Goal: Task Accomplishment & Management: Complete application form

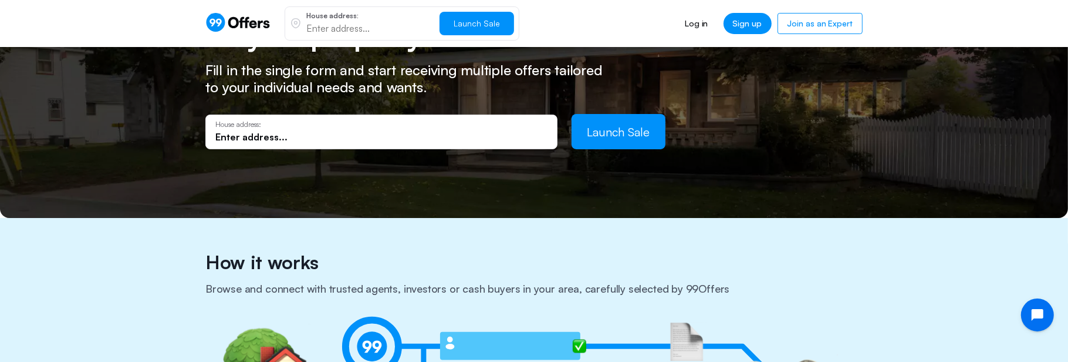
scroll to position [178, 0]
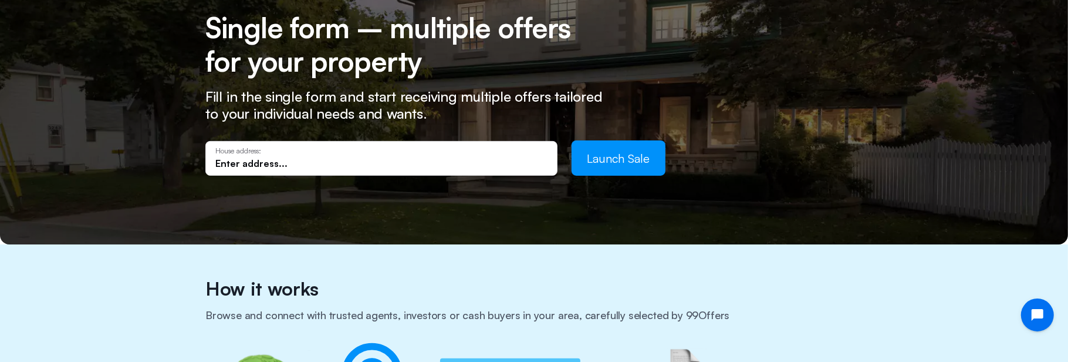
click at [318, 162] on input "text" at bounding box center [381, 163] width 332 height 13
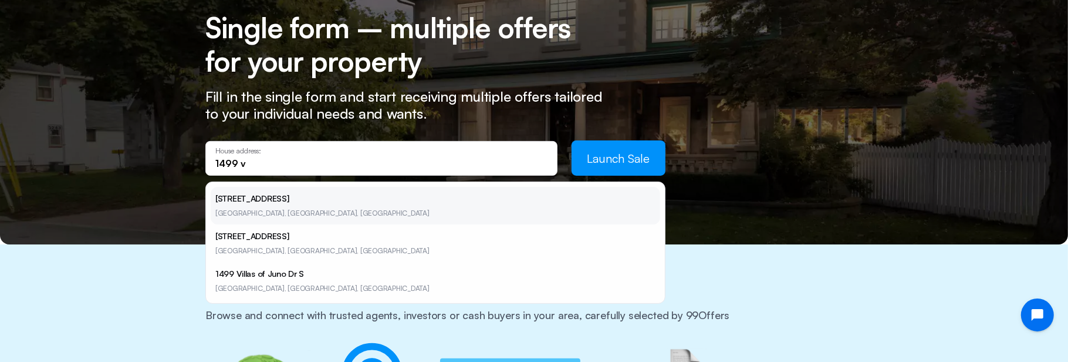
click at [225, 202] on li "[STREET_ADDRESS]" at bounding box center [436, 206] width 450 height 38
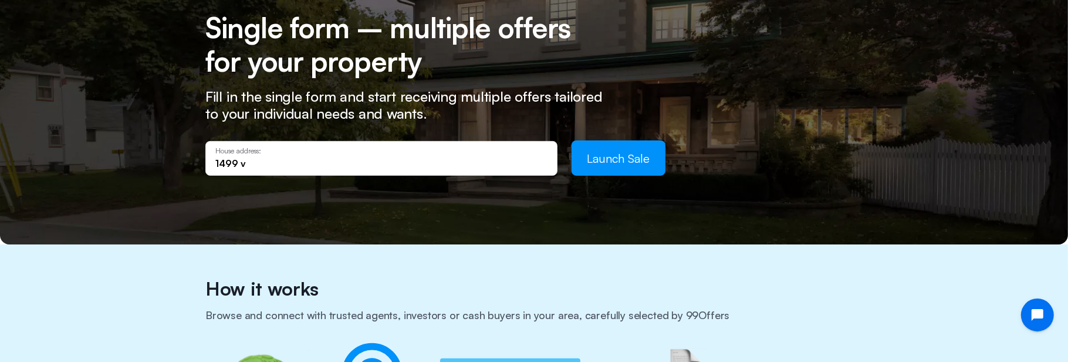
type input "[STREET_ADDRESS][PERSON_NAME]"
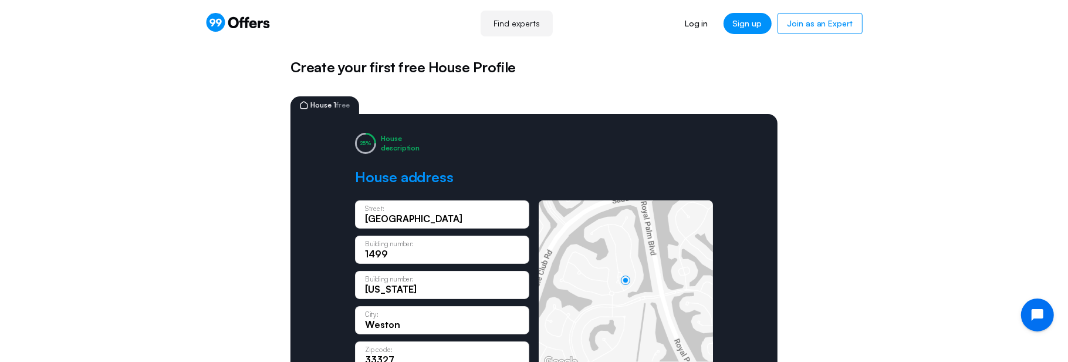
scroll to position [254, 0]
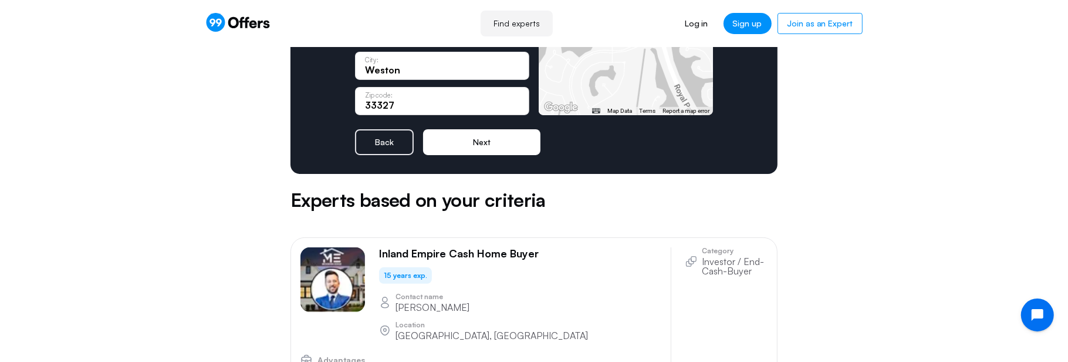
click at [529, 149] on button "Next" at bounding box center [481, 142] width 117 height 26
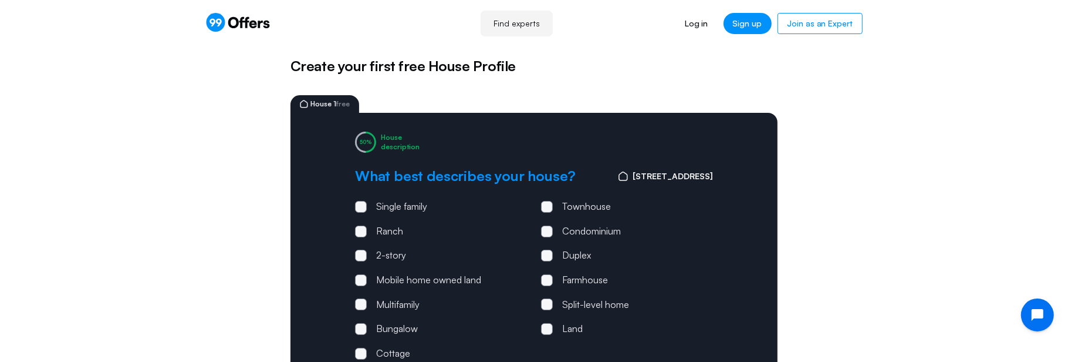
scroll to position [0, 0]
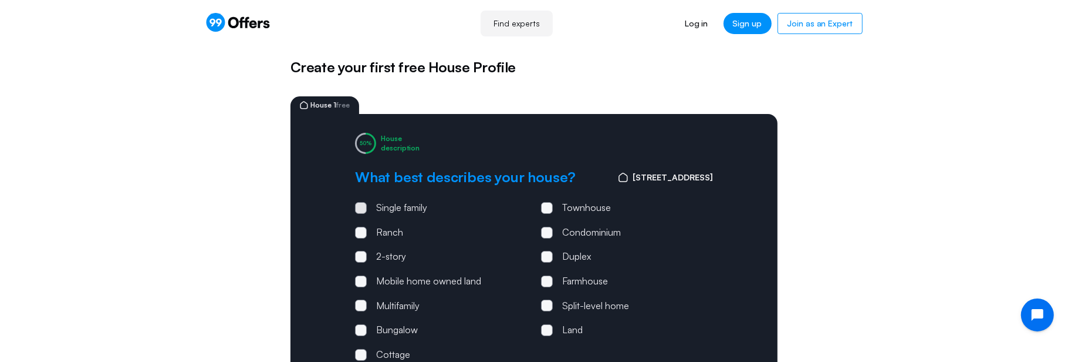
click at [403, 203] on div "Single family" at bounding box center [401, 207] width 51 height 15
click at [0, 0] on input "Single family" at bounding box center [0, 0] width 0 height 0
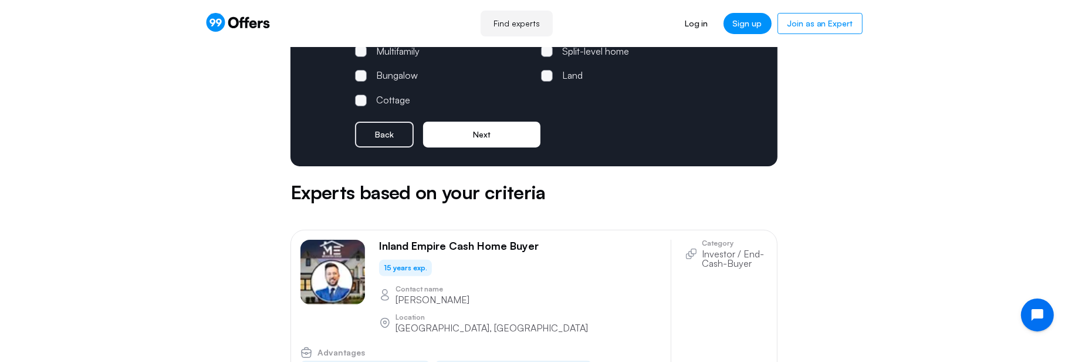
click at [526, 130] on button "Next" at bounding box center [481, 135] width 117 height 26
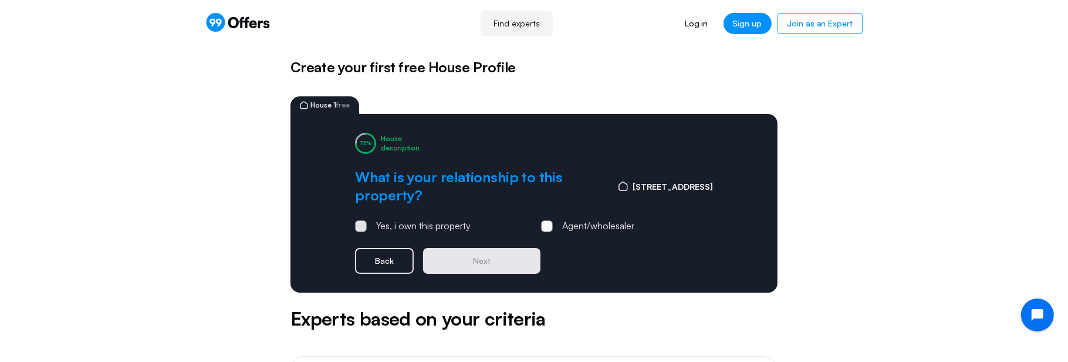
click at [465, 229] on div "Yes, i own this property" at bounding box center [423, 225] width 95 height 15
click at [0, 0] on input "Yes, i own this property" at bounding box center [0, 0] width 0 height 0
click at [478, 264] on button "Next" at bounding box center [481, 261] width 117 height 26
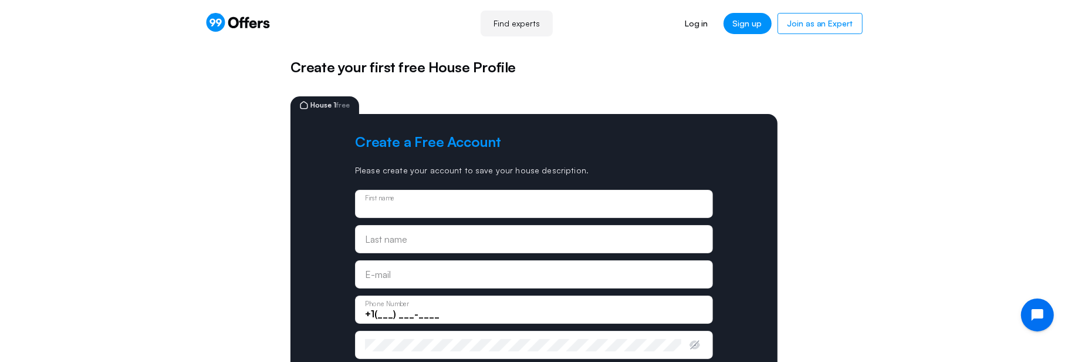
click at [467, 202] on input "text" at bounding box center [534, 207] width 338 height 13
type input "gfg"
click at [416, 234] on div "Last name" at bounding box center [534, 238] width 338 height 13
type input "dfdf"
click at [401, 272] on input "email" at bounding box center [534, 274] width 338 height 13
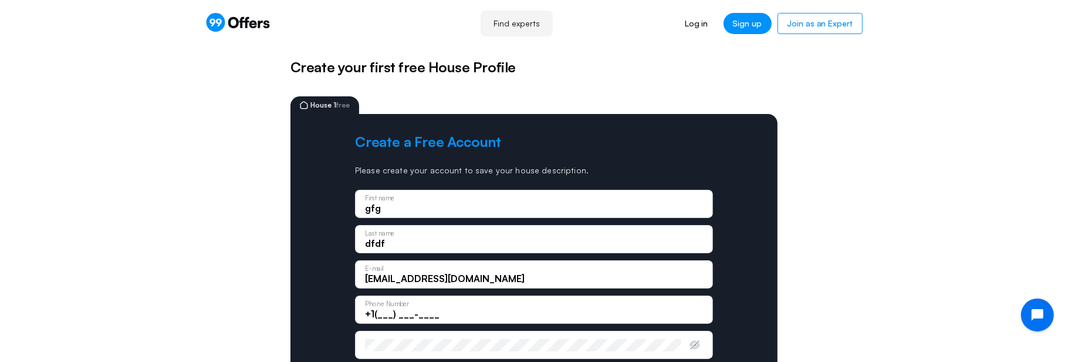
type input "[EMAIL_ADDRESS][DOMAIN_NAME]"
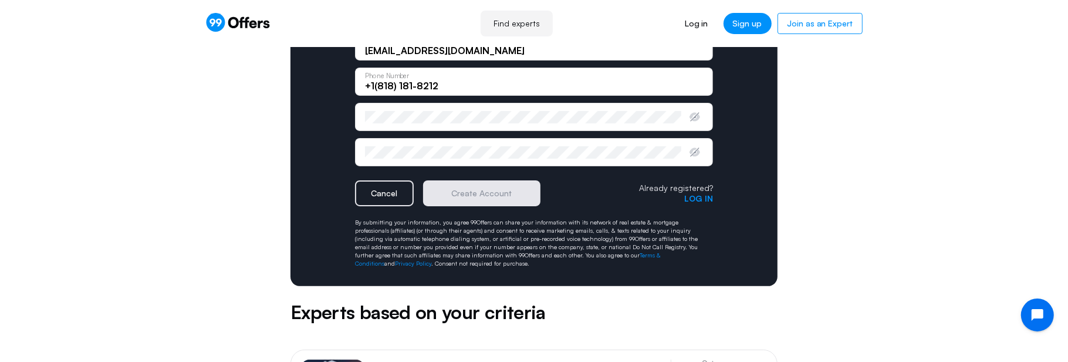
scroll to position [254, 0]
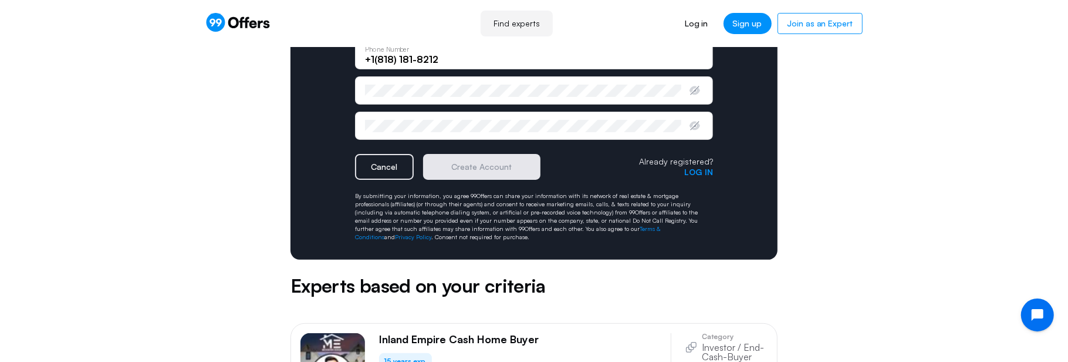
type input "+1(818) 181-8212"
click at [453, 100] on div "Enter password" at bounding box center [534, 90] width 358 height 28
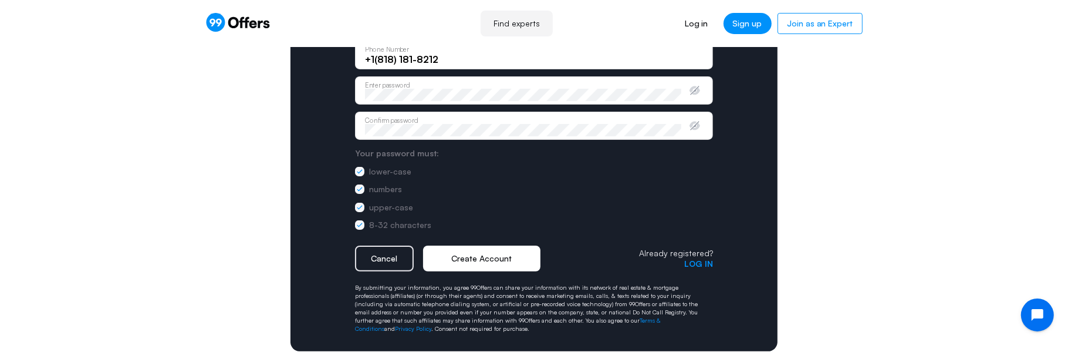
click at [471, 259] on button "Create Account" at bounding box center [481, 258] width 117 height 26
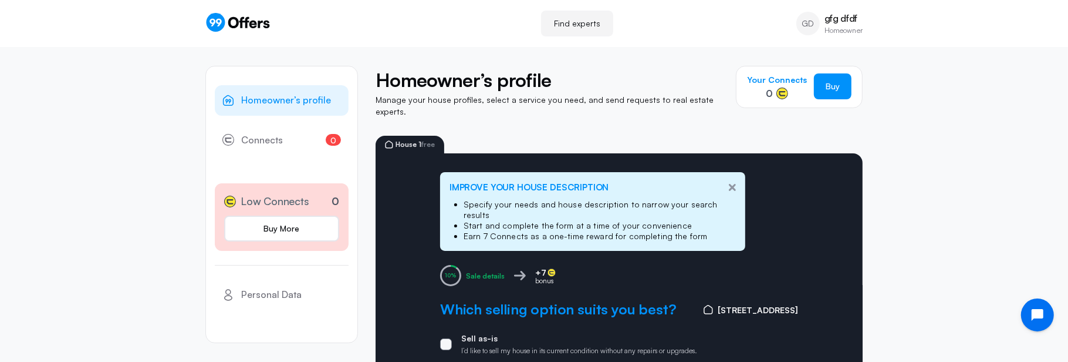
scroll to position [114, 0]
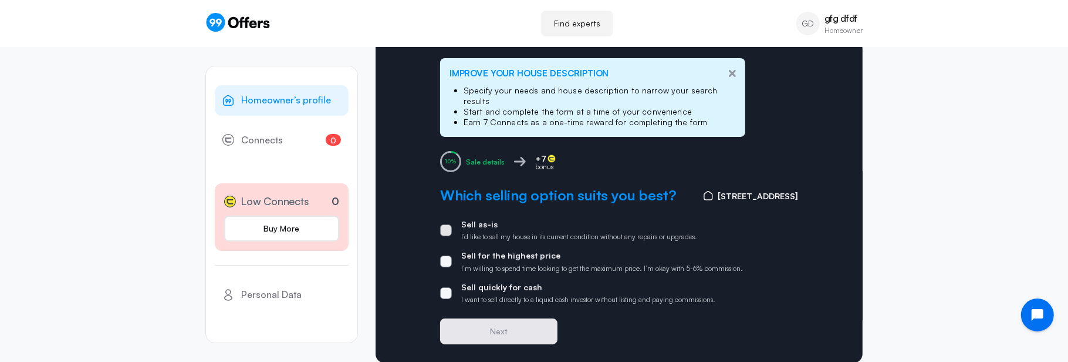
click at [468, 219] on p "Sell as-is" at bounding box center [579, 224] width 236 height 11
click at [0, 0] on input "Sell as-is I’d like to sell my house in its current condition without any repai…" at bounding box center [0, 0] width 0 height 0
click at [495, 318] on button "Next" at bounding box center [498, 331] width 117 height 26
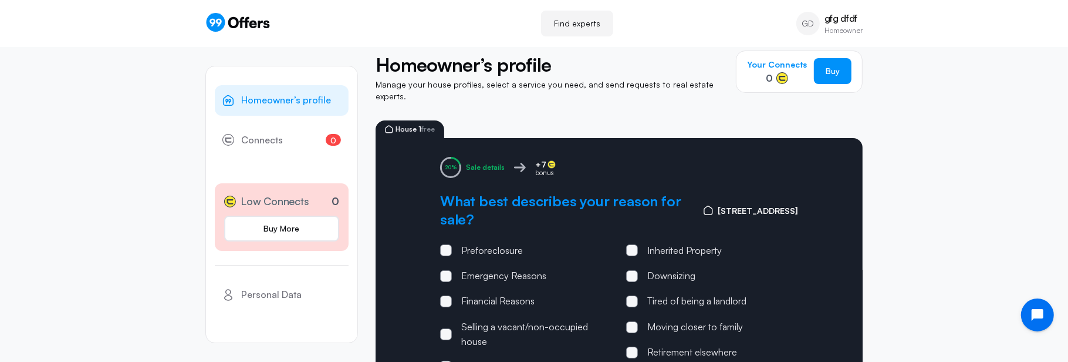
scroll to position [0, 0]
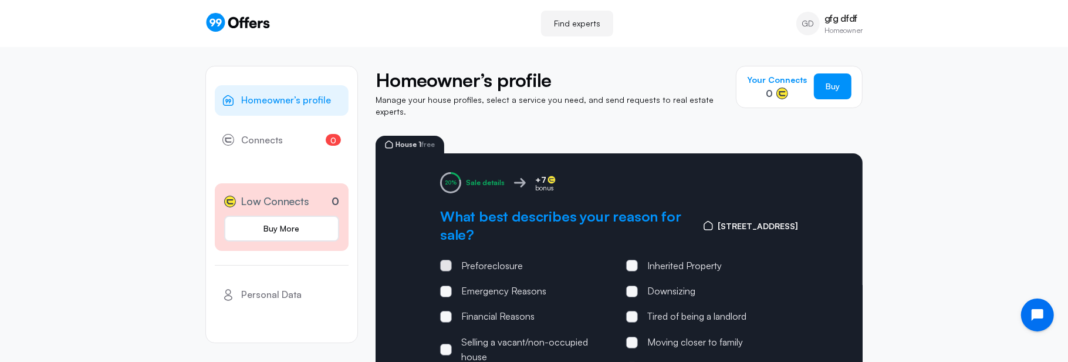
click at [494, 258] on div "Preforeclosure" at bounding box center [492, 265] width 62 height 15
click at [0, 0] on input "Preforeclosure" at bounding box center [0, 0] width 0 height 0
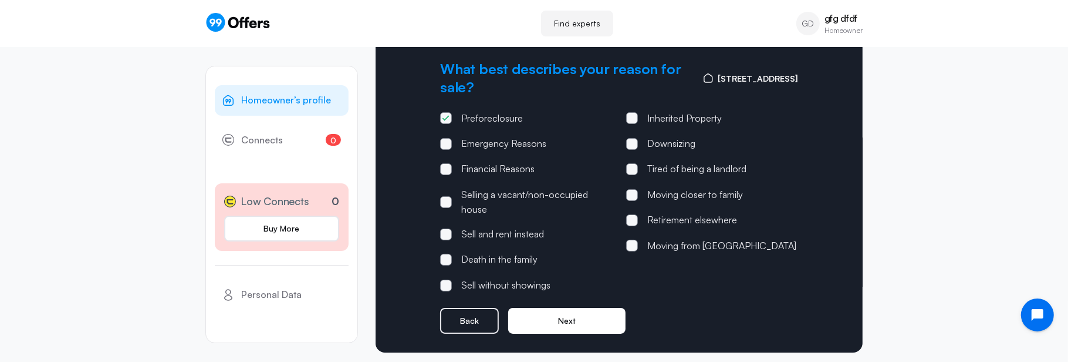
click at [552, 312] on button "Next" at bounding box center [566, 321] width 117 height 26
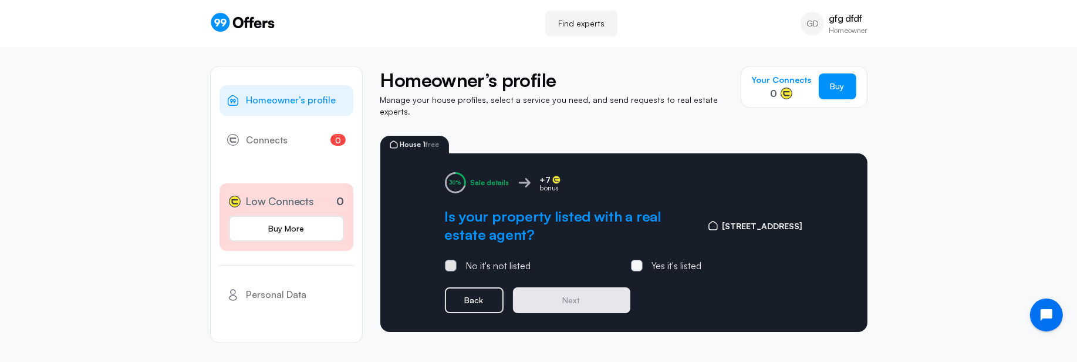
click at [496, 258] on div "No it's not listed" at bounding box center [498, 265] width 65 height 15
click at [0, 0] on input "No it's not listed" at bounding box center [0, 0] width 0 height 0
click at [535, 287] on button "Next" at bounding box center [571, 300] width 117 height 26
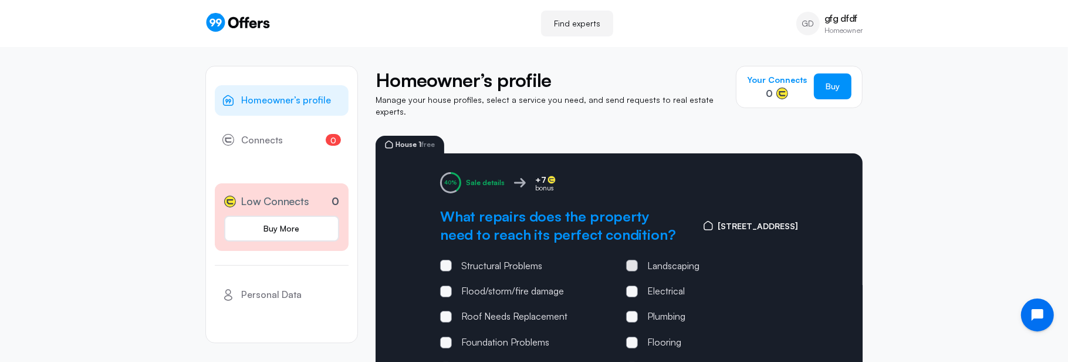
click at [650, 258] on div "Landscaping" at bounding box center [673, 265] width 52 height 15
click at [0, 0] on input "Landscaping" at bounding box center [0, 0] width 0 height 0
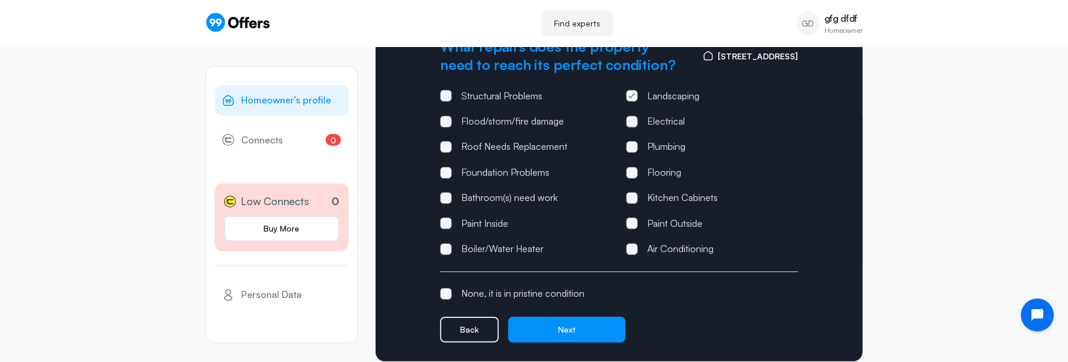
scroll to position [178, 0]
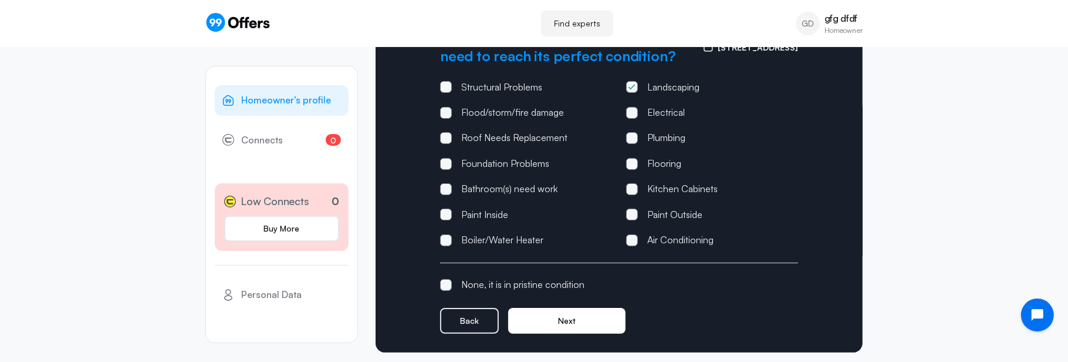
click at [554, 312] on button "Next" at bounding box center [566, 321] width 117 height 26
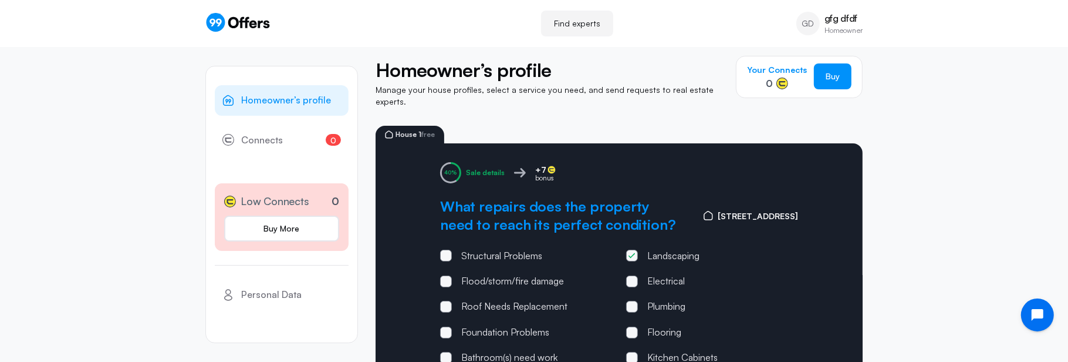
scroll to position [0, 0]
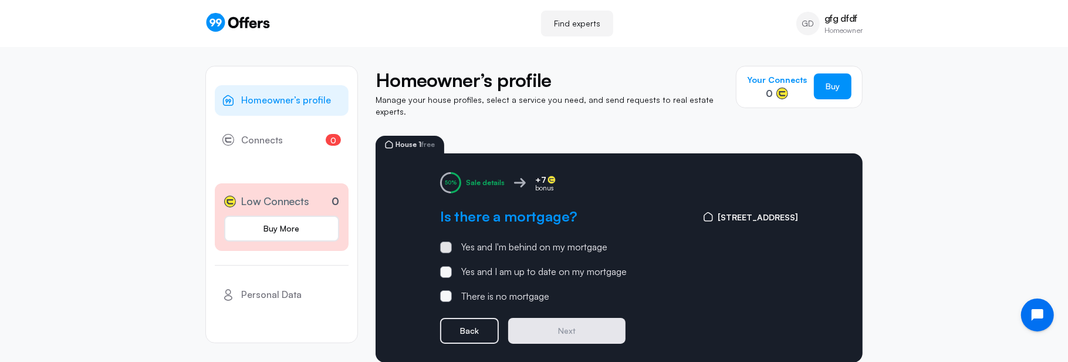
click at [582, 239] on div "Yes and I'm behind on my mortgage" at bounding box center [534, 246] width 146 height 15
click at [0, 0] on input "Yes and I'm behind on my mortgage" at bounding box center [0, 0] width 0 height 0
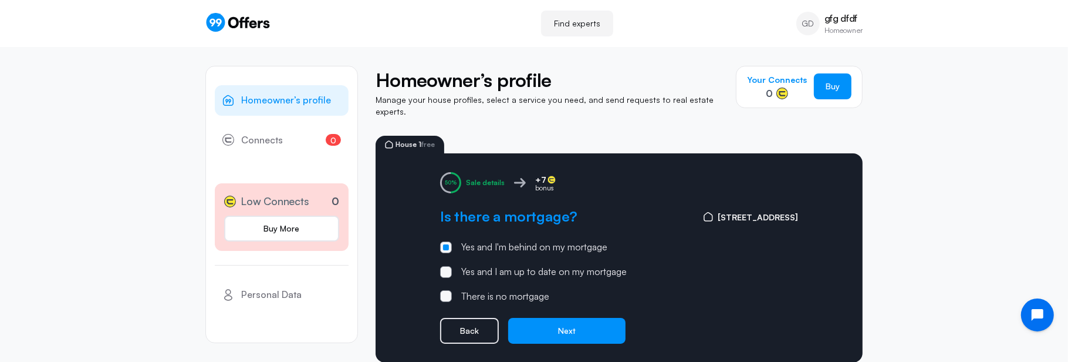
click at [579, 239] on div "Yes and I'm behind on my mortgage" at bounding box center [534, 246] width 146 height 15
click at [0, 0] on input "Yes and I'm behind on my mortgage" at bounding box center [0, 0] width 0 height 0
click at [575, 318] on button "Next" at bounding box center [566, 331] width 117 height 26
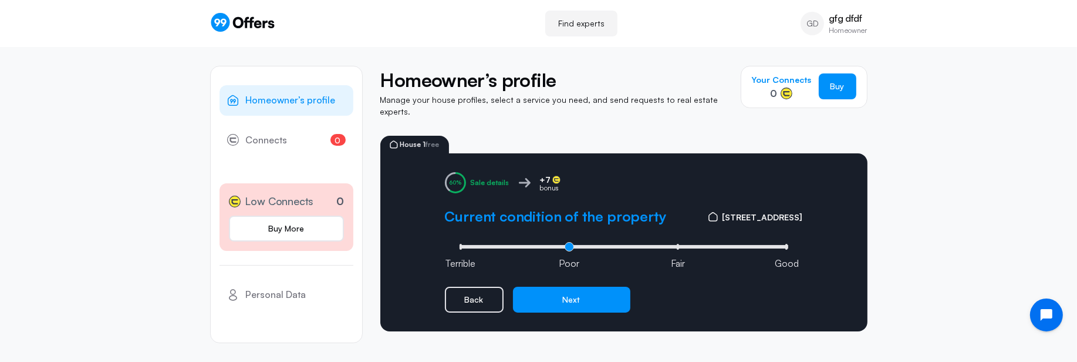
drag, startPoint x: 675, startPoint y: 234, endPoint x: 571, endPoint y: 232, distance: 104.5
type input "1"
click at [571, 245] on input "range" at bounding box center [624, 247] width 335 height 4
click at [585, 292] on button "Next" at bounding box center [571, 299] width 117 height 26
drag, startPoint x: 676, startPoint y: 237, endPoint x: 573, endPoint y: 259, distance: 105.2
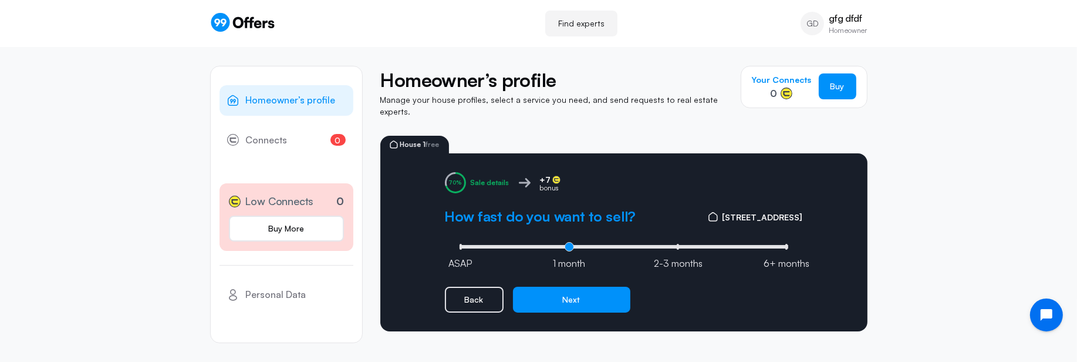
type input "1"
click at [573, 248] on input "range" at bounding box center [624, 247] width 335 height 4
click at [579, 286] on button "Next" at bounding box center [571, 299] width 117 height 26
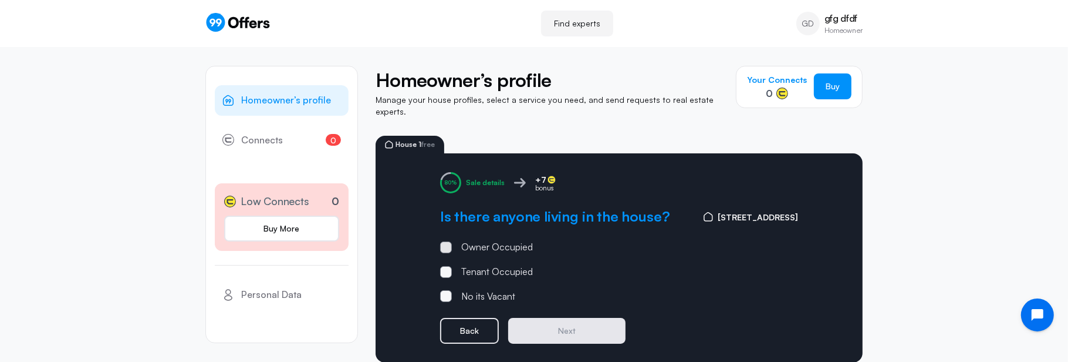
click at [517, 239] on div "Owner Occupied" at bounding box center [497, 246] width 72 height 15
click at [0, 0] on input "Owner Occupied" at bounding box center [0, 0] width 0 height 0
click at [538, 320] on button "Next" at bounding box center [566, 331] width 117 height 26
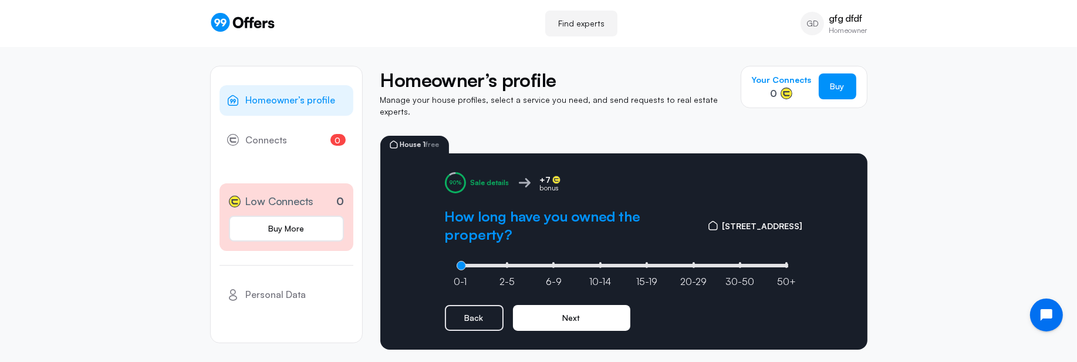
click at [558, 305] on button "Next" at bounding box center [571, 318] width 117 height 26
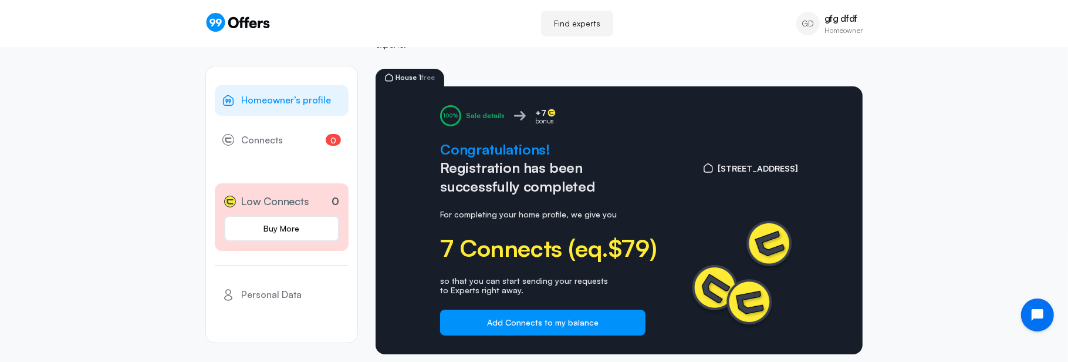
scroll to position [69, 0]
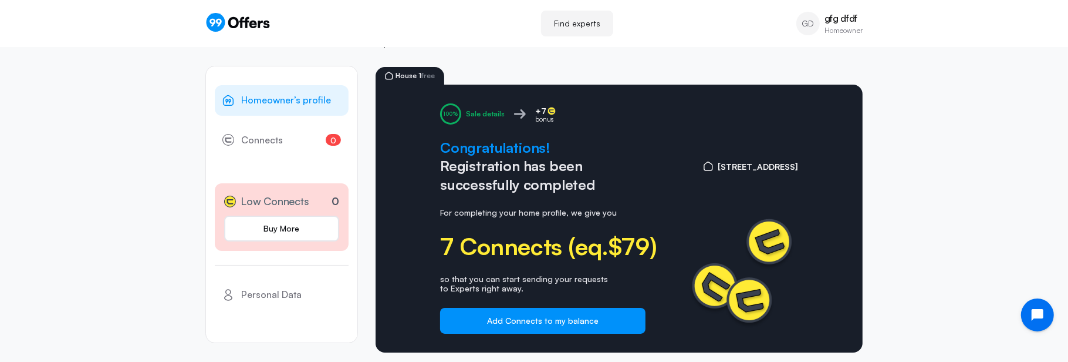
click at [295, 103] on span "Homeowner’s profile" at bounding box center [286, 100] width 90 height 15
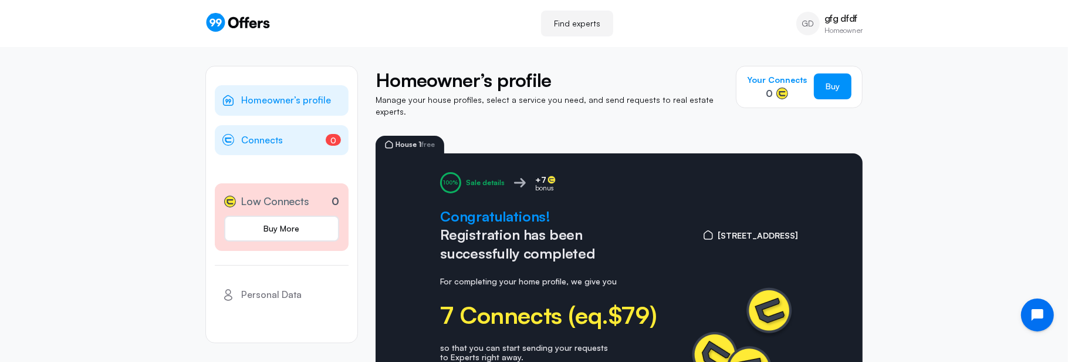
click at [293, 143] on link "0 Connects 0" at bounding box center [282, 140] width 134 height 31
